Goal: Task Accomplishment & Management: Complete application form

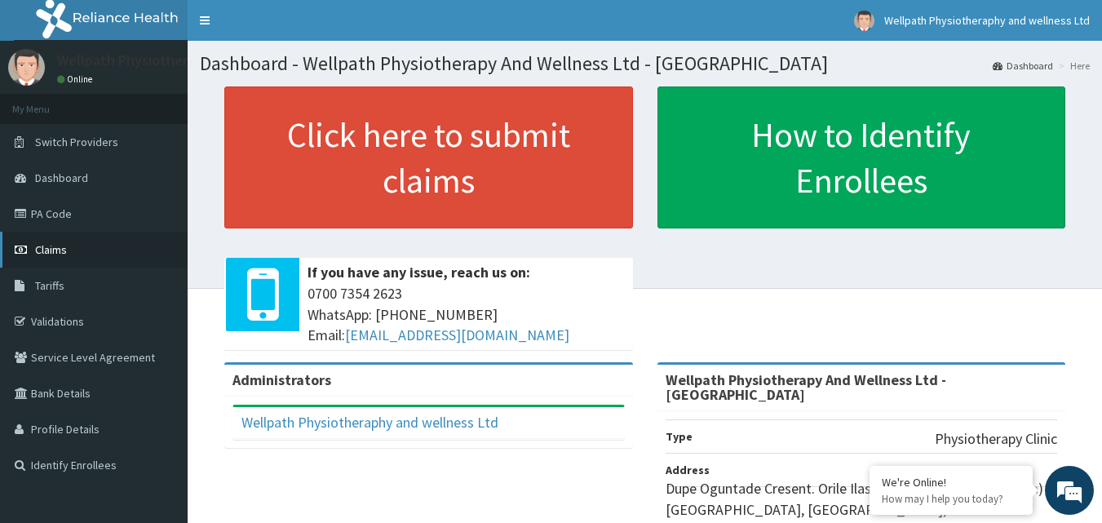
click at [64, 242] on span "Claims" at bounding box center [51, 249] width 32 height 15
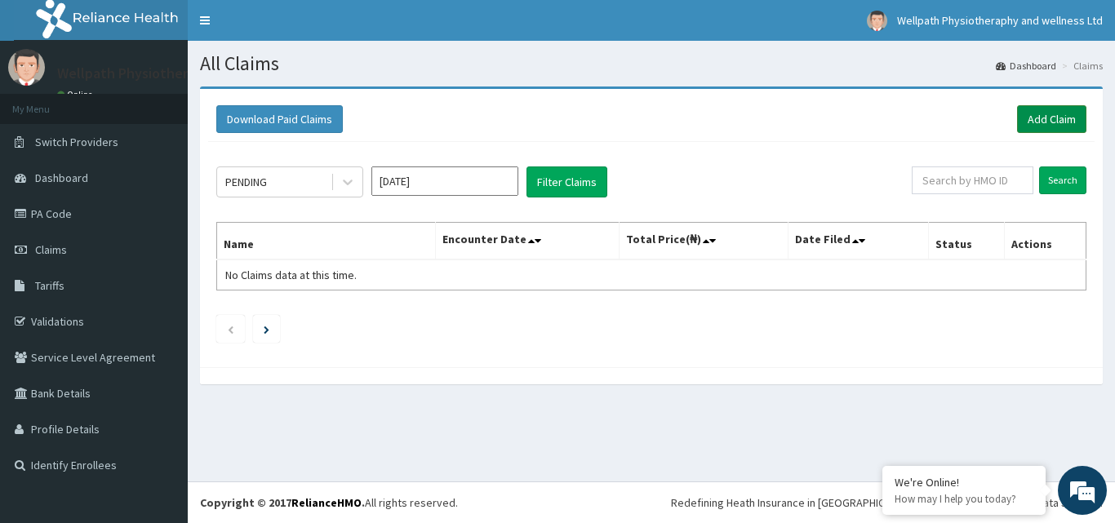
click at [1051, 122] on link "Add Claim" at bounding box center [1051, 119] width 69 height 28
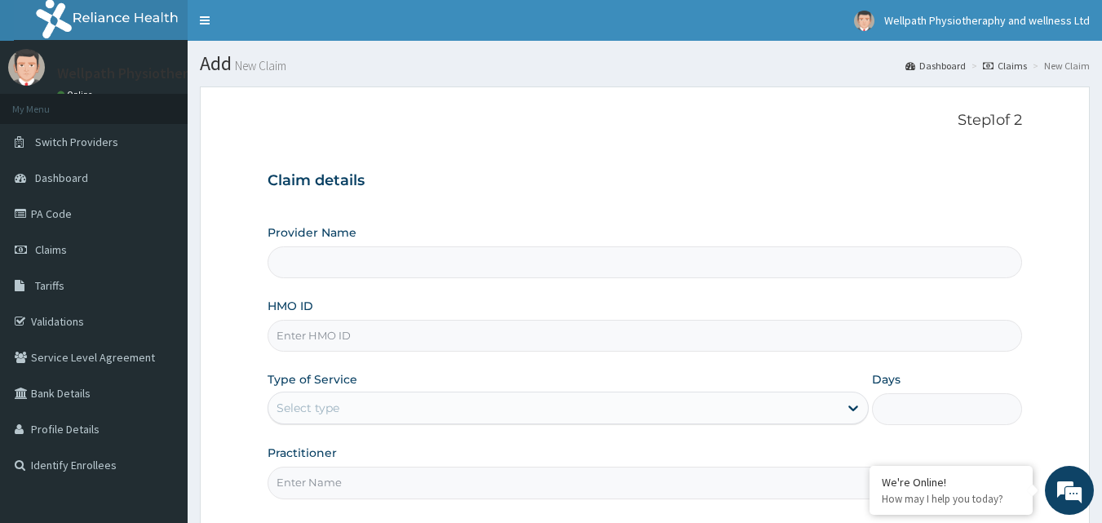
click at [421, 268] on input "Provider Name" at bounding box center [646, 262] width 756 height 32
type input "Wellpath Physiotherapy And Wellness Ltd - Lekki"
click at [463, 341] on input "HMO ID" at bounding box center [646, 336] width 756 height 32
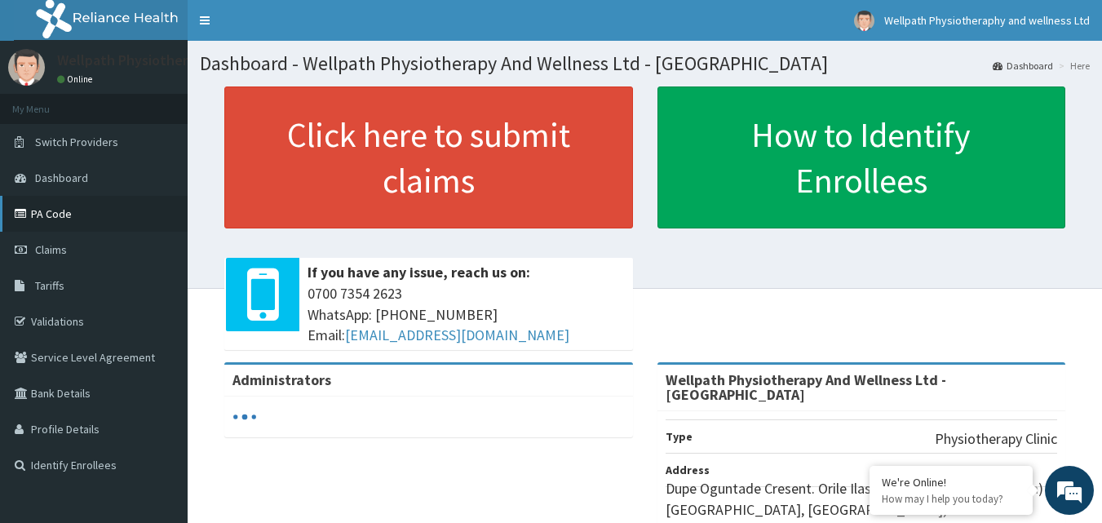
click at [86, 206] on link "PA Code" at bounding box center [94, 214] width 188 height 36
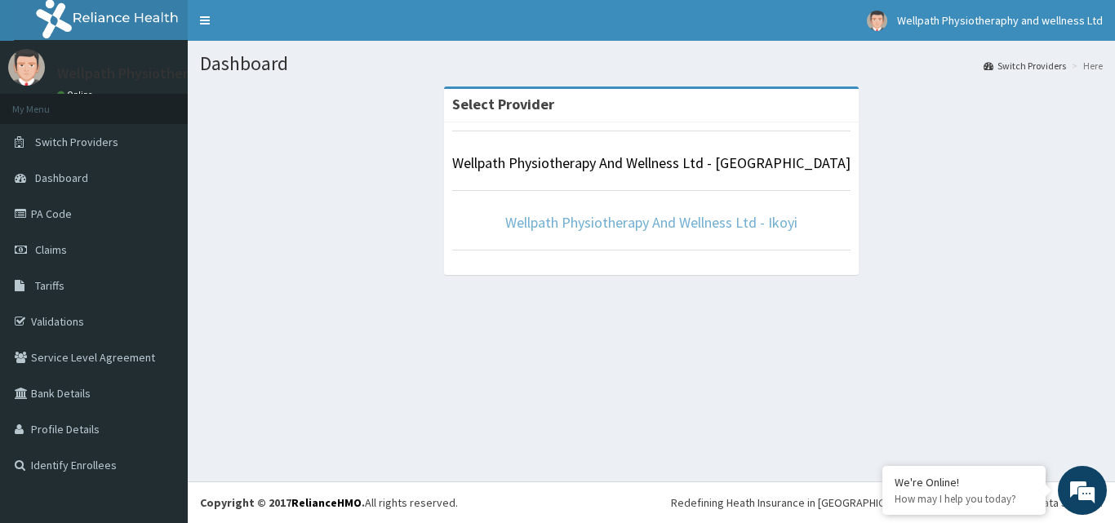
drag, startPoint x: 612, startPoint y: 234, endPoint x: 581, endPoint y: 217, distance: 35.4
click at [583, 216] on link "Wellpath Physiotherapy And Wellness Ltd - Ikoyi" at bounding box center [651, 222] width 292 height 19
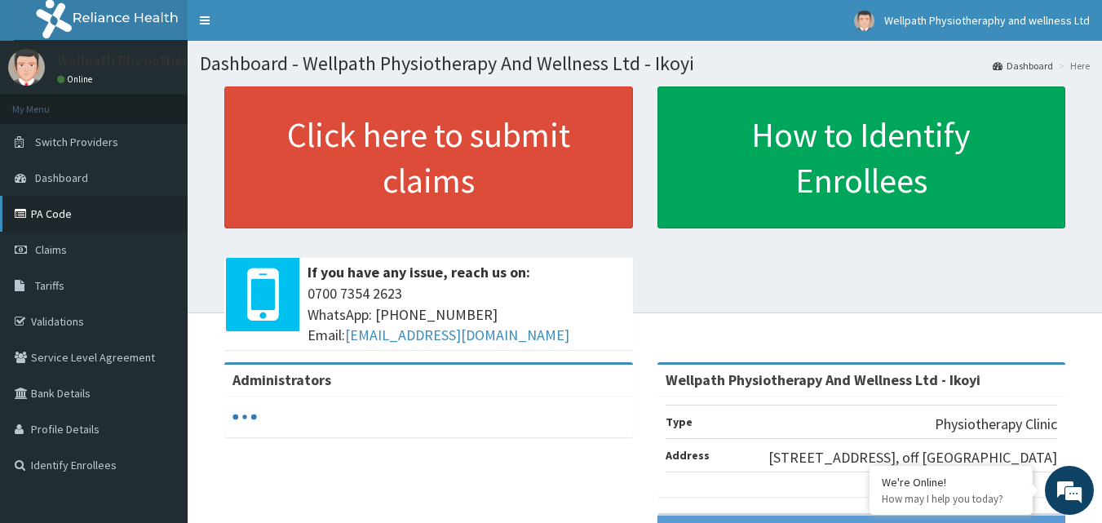
click at [70, 230] on link "PA Code" at bounding box center [94, 214] width 188 height 36
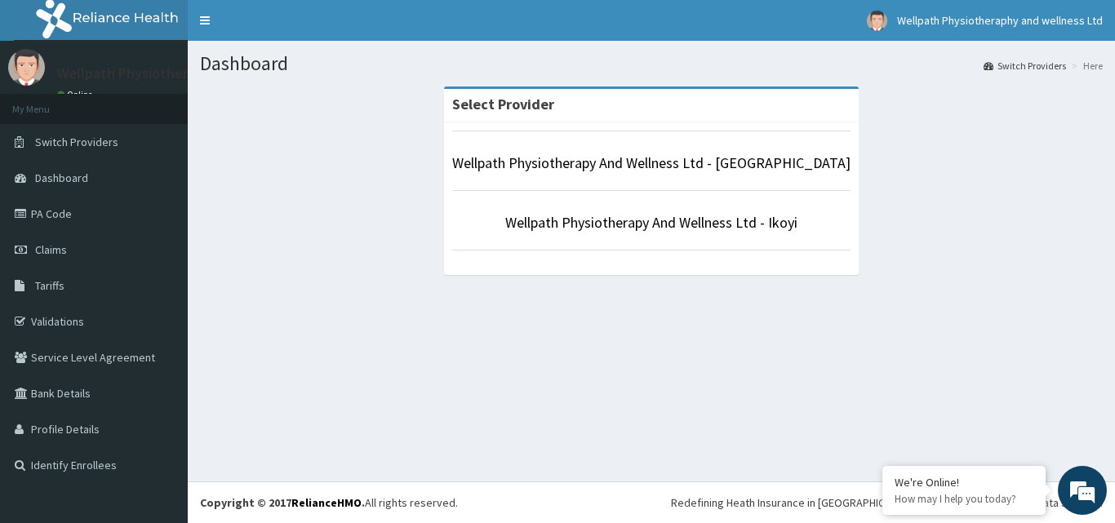
click at [193, 122] on section "Select Provider Wellpath Physiotherapy And Wellness Ltd - Lekki Wellpath Physio…" at bounding box center [651, 176] width 927 height 204
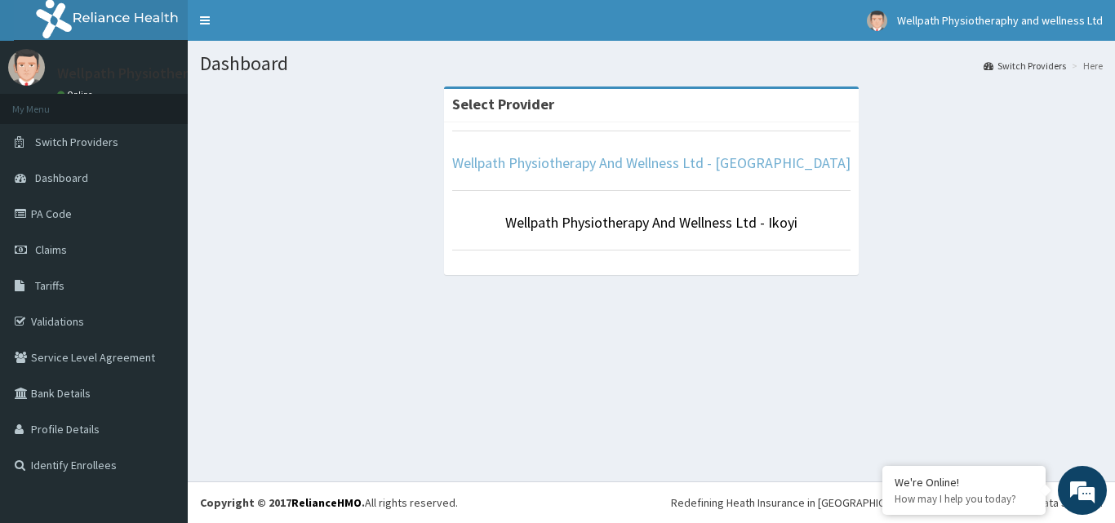
click at [575, 158] on link "Wellpath Physiotherapy And Wellness Ltd - [GEOGRAPHIC_DATA]" at bounding box center [651, 162] width 398 height 19
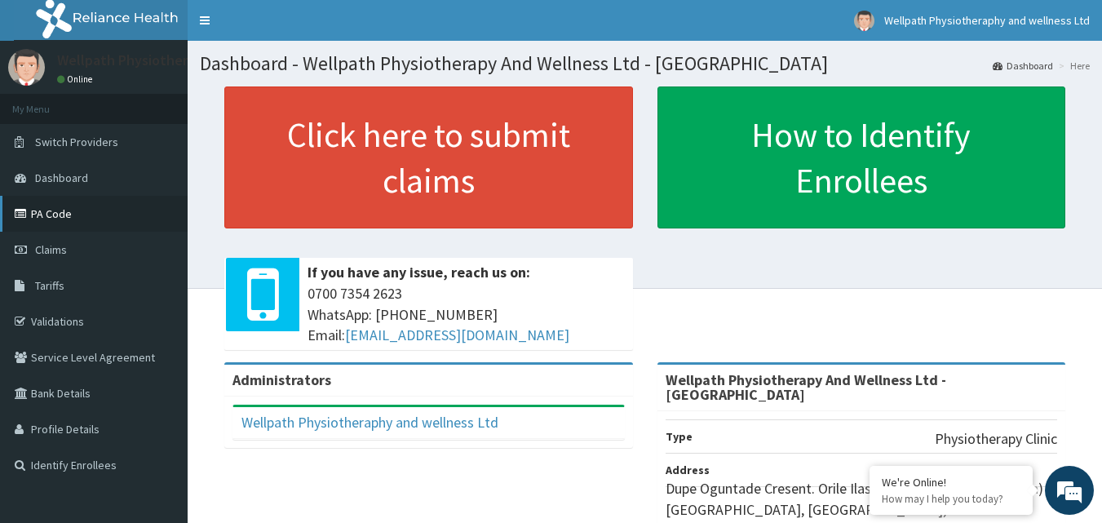
click at [77, 213] on link "PA Code" at bounding box center [94, 214] width 188 height 36
